Goal: Use online tool/utility: Utilize a website feature to perform a specific function

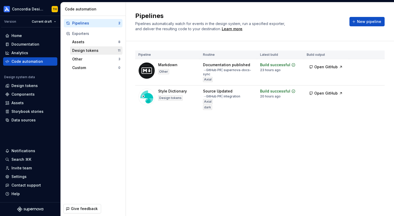
click at [80, 54] on div "Design tokens 11" at bounding box center [96, 50] width 52 height 8
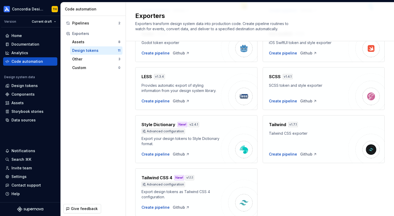
scroll to position [159, 0]
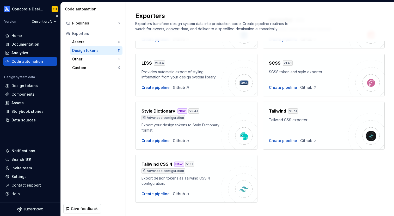
click at [38, 63] on div "Code automation" at bounding box center [27, 61] width 32 height 5
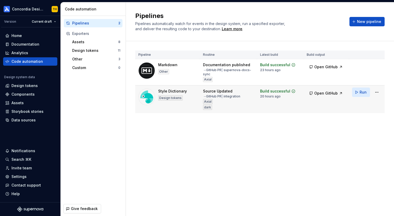
click at [361, 94] on span "Run" at bounding box center [363, 92] width 7 height 5
click at [333, 92] on span "Open GitHub" at bounding box center [326, 93] width 23 height 5
